Goal: Check status: Check status

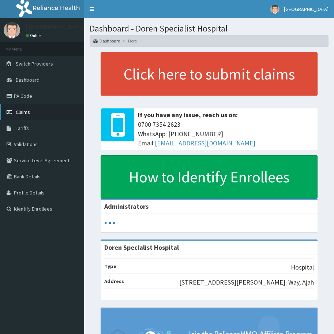
click at [34, 113] on link "Claims" at bounding box center [42, 112] width 84 height 16
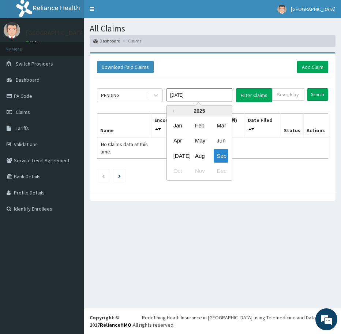
click at [194, 92] on input "[DATE]" at bounding box center [200, 94] width 66 height 13
click at [198, 153] on div "Aug" at bounding box center [199, 156] width 15 height 14
type input "Aug 2025"
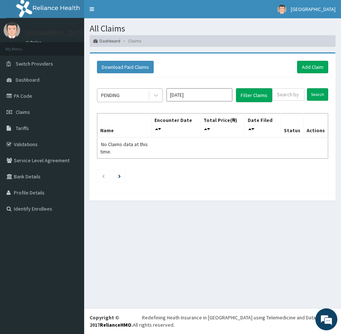
click at [142, 97] on div "PENDING" at bounding box center [122, 95] width 51 height 12
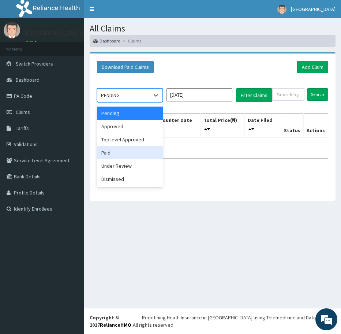
click at [116, 153] on div "Paid" at bounding box center [130, 152] width 66 height 13
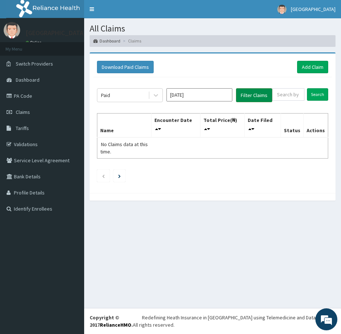
click at [255, 96] on button "Filter Claims" at bounding box center [254, 95] width 36 height 14
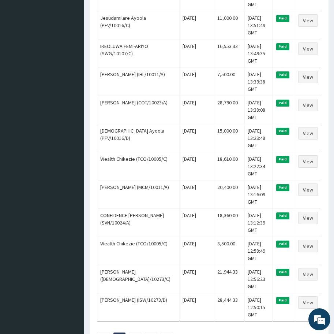
scroll to position [1258, 0]
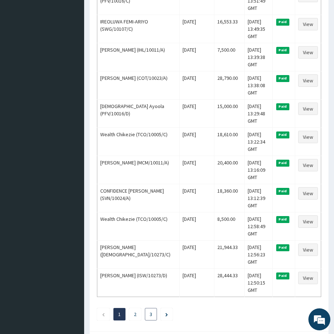
click at [152, 308] on li "3" at bounding box center [151, 314] width 12 height 12
click at [150, 311] on link "3" at bounding box center [151, 314] width 3 height 7
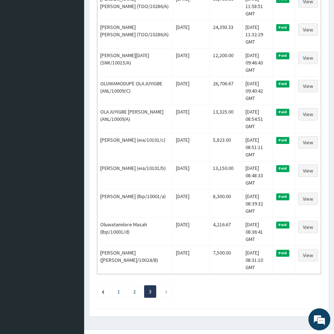
scroll to position [710, 0]
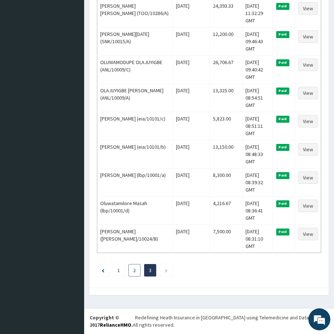
click at [134, 271] on link "2" at bounding box center [134, 270] width 3 height 7
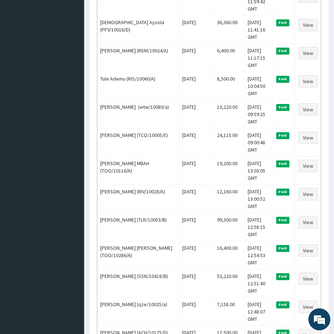
scroll to position [1302, 0]
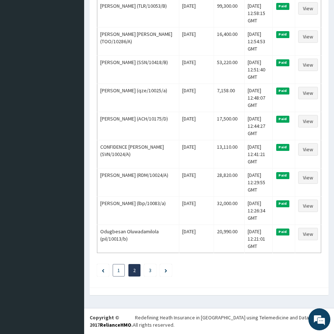
click at [118, 272] on link "1" at bounding box center [119, 270] width 3 height 7
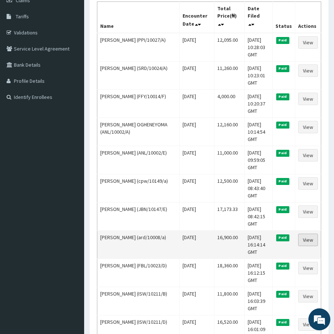
scroll to position [68, 0]
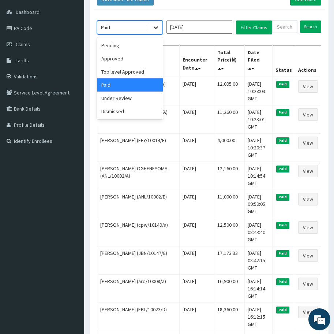
click at [158, 27] on icon at bounding box center [155, 27] width 7 height 7
click at [124, 47] on div "Pending" at bounding box center [130, 45] width 66 height 13
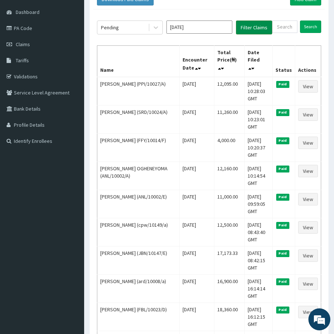
click at [244, 26] on button "Filter Claims" at bounding box center [254, 28] width 36 height 14
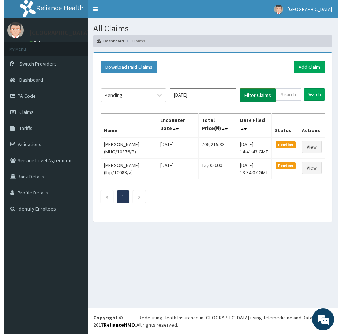
scroll to position [0, 0]
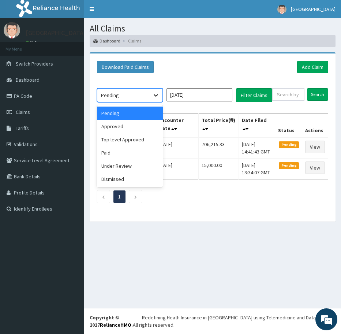
click at [156, 92] on icon at bounding box center [155, 95] width 7 height 7
click at [141, 126] on div "Approved" at bounding box center [130, 126] width 66 height 13
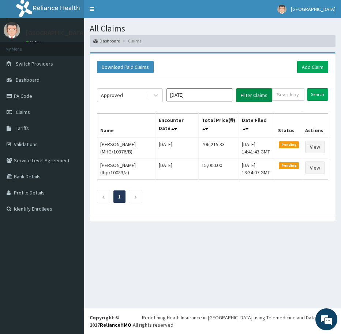
click at [244, 99] on button "Filter Claims" at bounding box center [254, 95] width 36 height 14
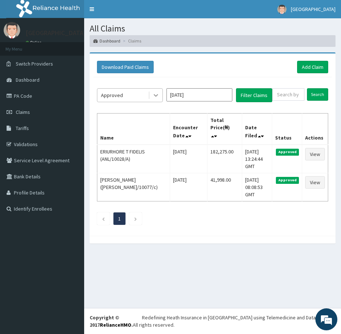
click at [158, 93] on icon at bounding box center [155, 95] width 7 height 7
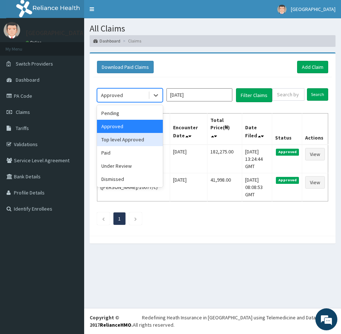
click at [134, 138] on div "Top level Approved" at bounding box center [130, 139] width 66 height 13
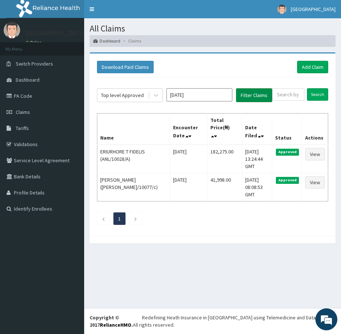
click at [246, 98] on button "Filter Claims" at bounding box center [254, 95] width 36 height 14
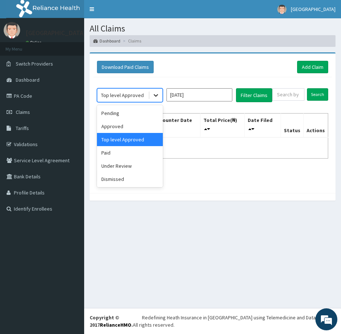
click at [153, 93] on icon at bounding box center [155, 95] width 7 height 7
click at [128, 166] on div "Under Review" at bounding box center [130, 165] width 66 height 13
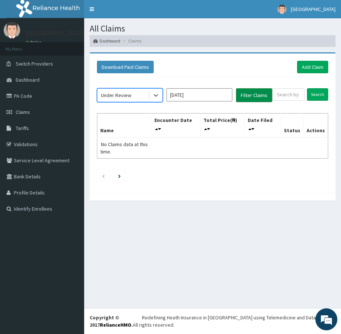
click at [249, 97] on button "Filter Claims" at bounding box center [254, 95] width 36 height 14
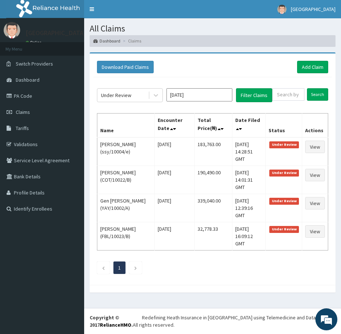
click at [96, 291] on div "All Claims Dashboard Claims Download Paid Claims Add Claim × Note you can only …" at bounding box center [212, 163] width 257 height 290
